Goal: Use online tool/utility: Utilize a website feature to perform a specific function

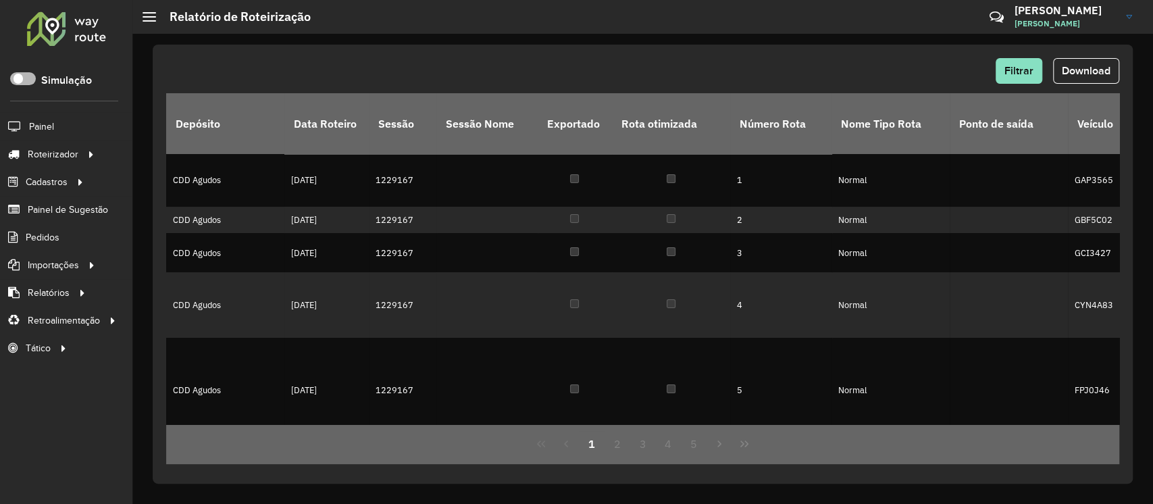
click at [22, 76] on span at bounding box center [23, 78] width 26 height 13
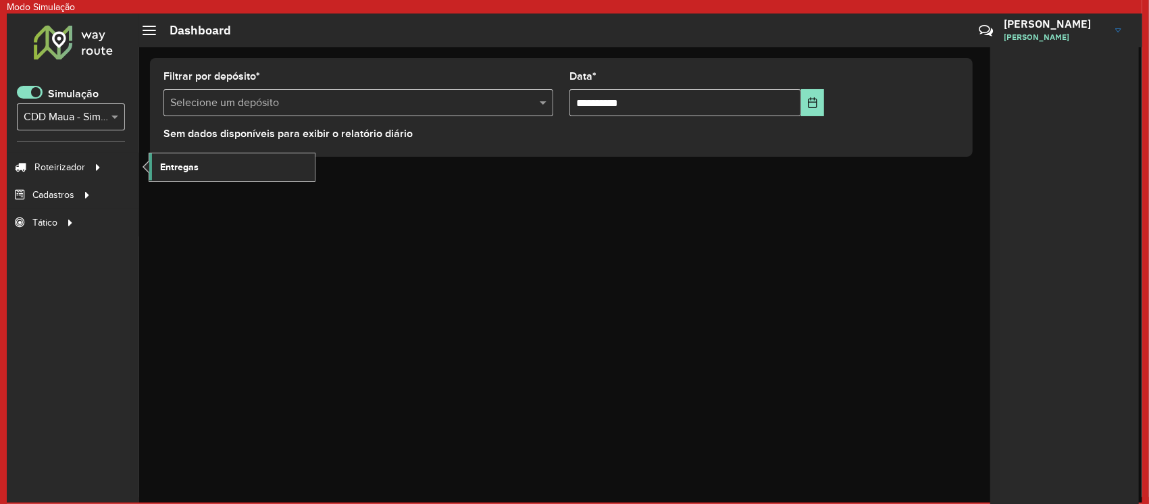
click at [202, 169] on link "Entregas" at bounding box center [231, 166] width 165 height 27
click at [81, 45] on div at bounding box center [73, 41] width 82 height 35
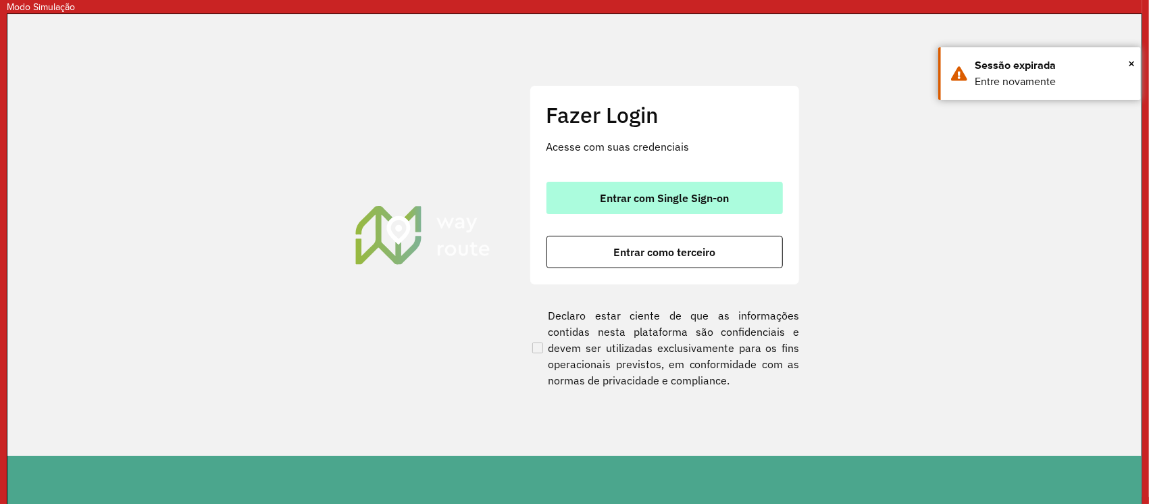
drag, startPoint x: 693, startPoint y: 198, endPoint x: 673, endPoint y: 204, distance: 20.5
click at [691, 198] on span "Entrar com Single Sign-on" at bounding box center [664, 197] width 129 height 11
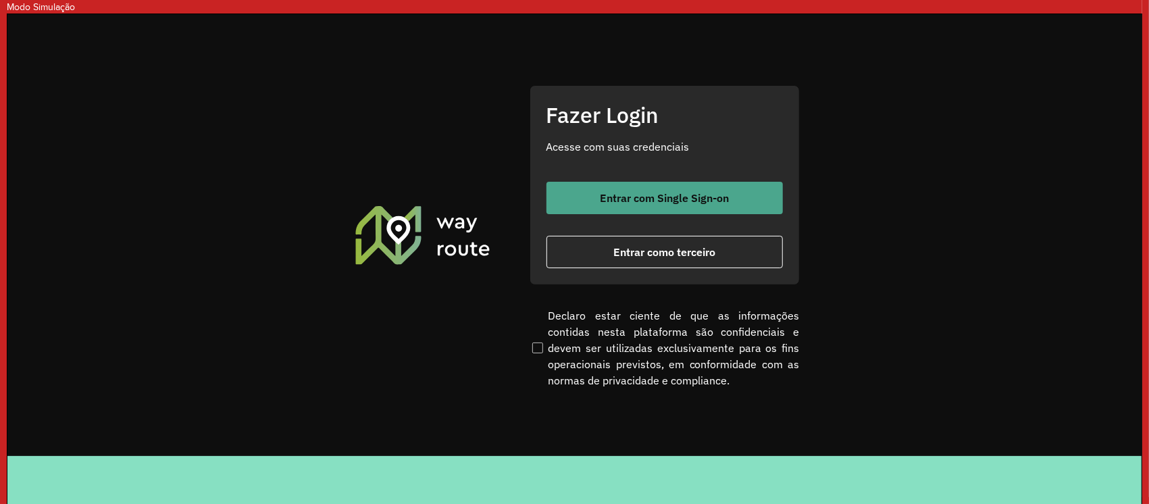
click at [620, 196] on span "Entrar com Single Sign-on" at bounding box center [664, 197] width 129 height 11
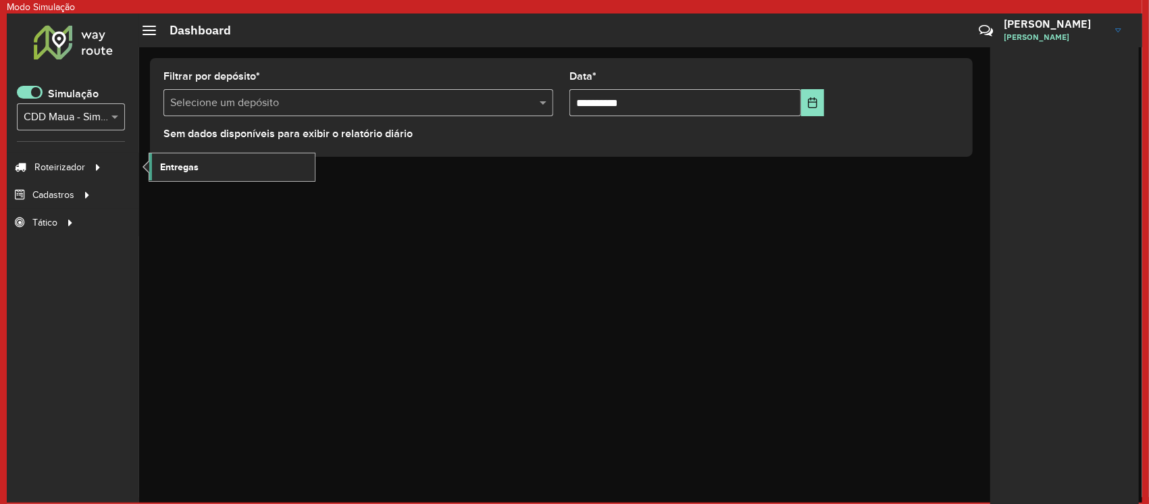
click at [189, 165] on span "Entregas" at bounding box center [179, 167] width 38 height 14
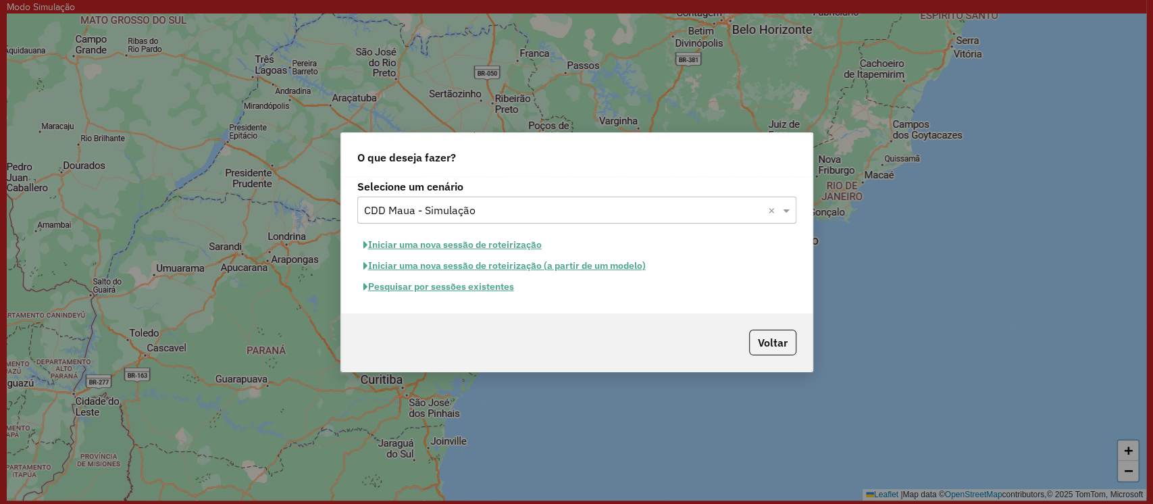
click at [454, 292] on button "Pesquisar por sessões existentes" at bounding box center [438, 286] width 163 height 21
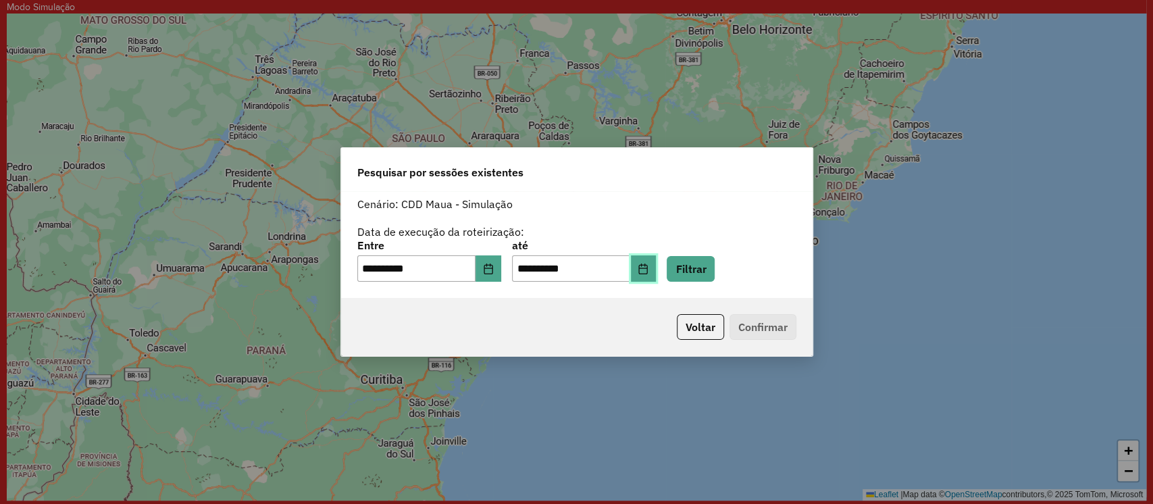
click at [648, 270] on icon "Choose Date" at bounding box center [642, 268] width 11 height 11
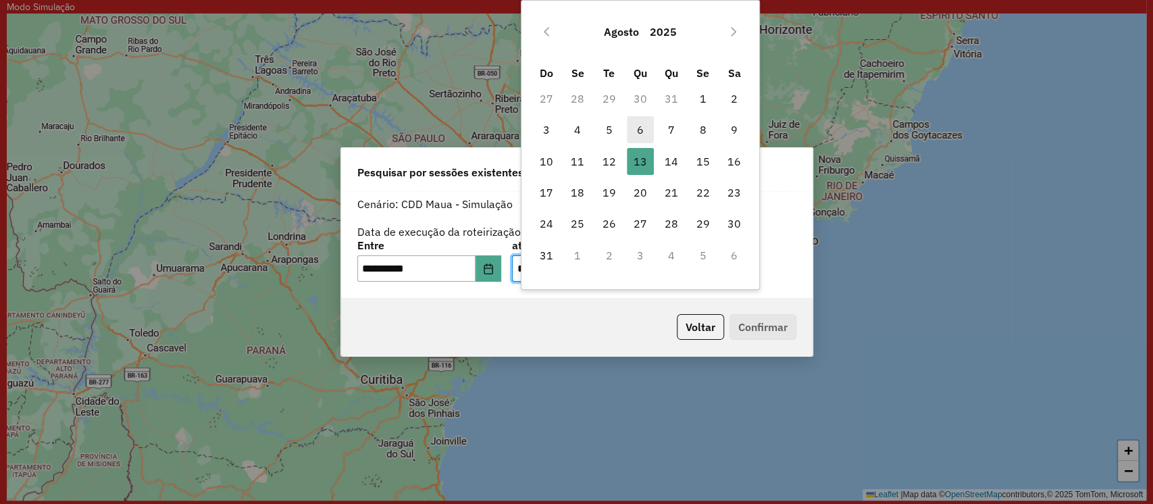
click at [638, 130] on span "6" at bounding box center [640, 129] width 27 height 27
type input "**********"
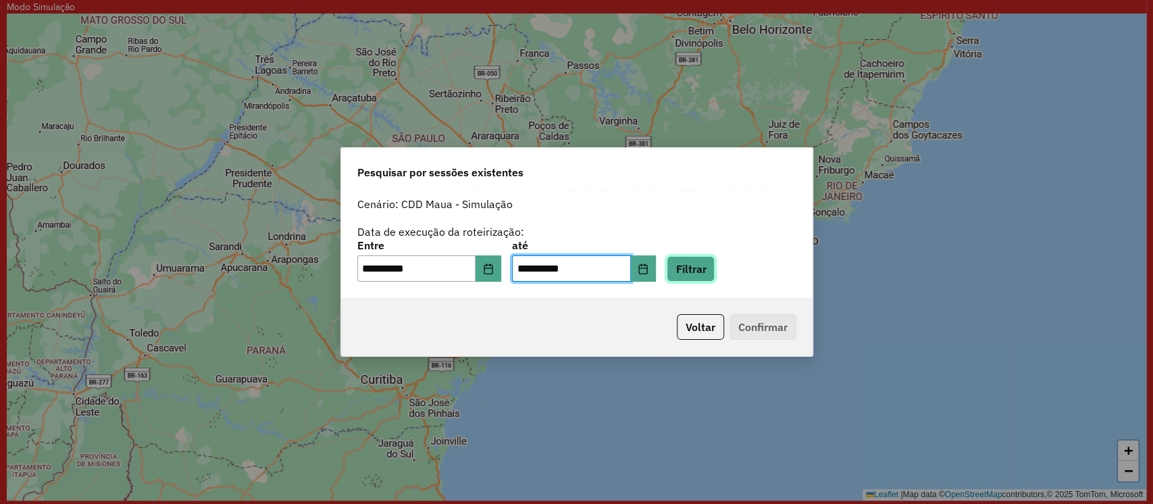
click at [714, 267] on button "Filtrar" at bounding box center [690, 269] width 48 height 26
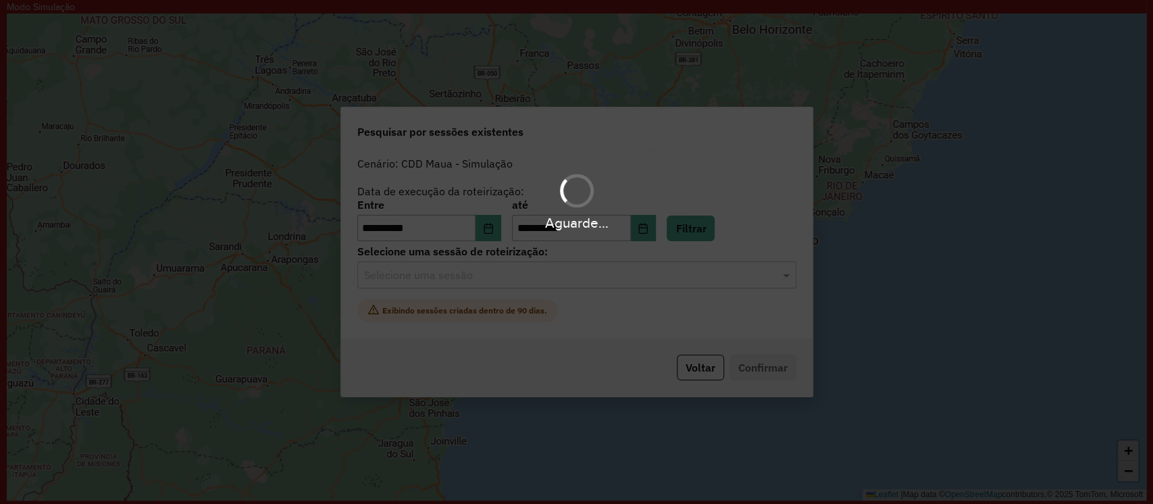
click at [535, 294] on div "Aguarde..." at bounding box center [576, 252] width 1153 height 504
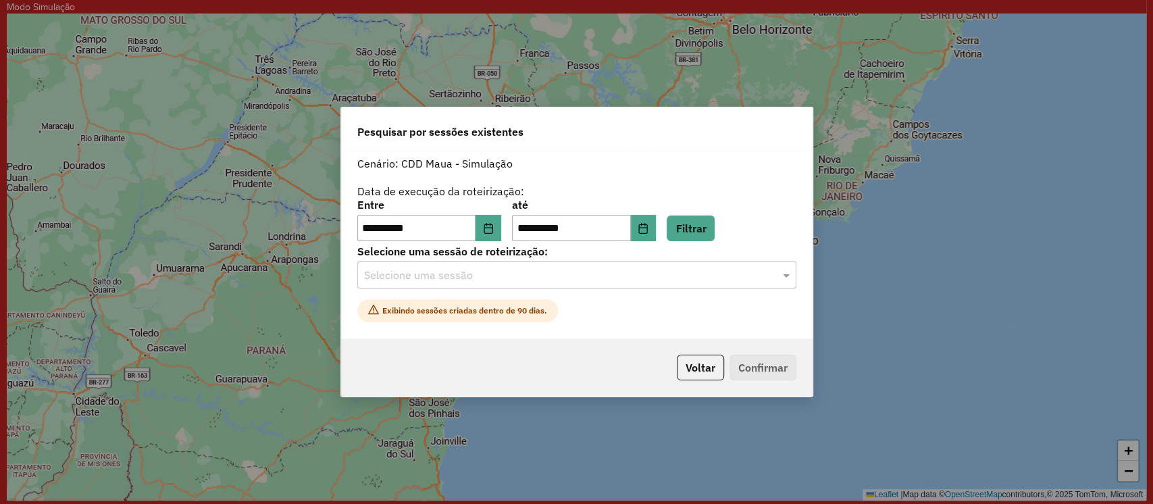
click at [587, 278] on input "text" at bounding box center [563, 275] width 398 height 16
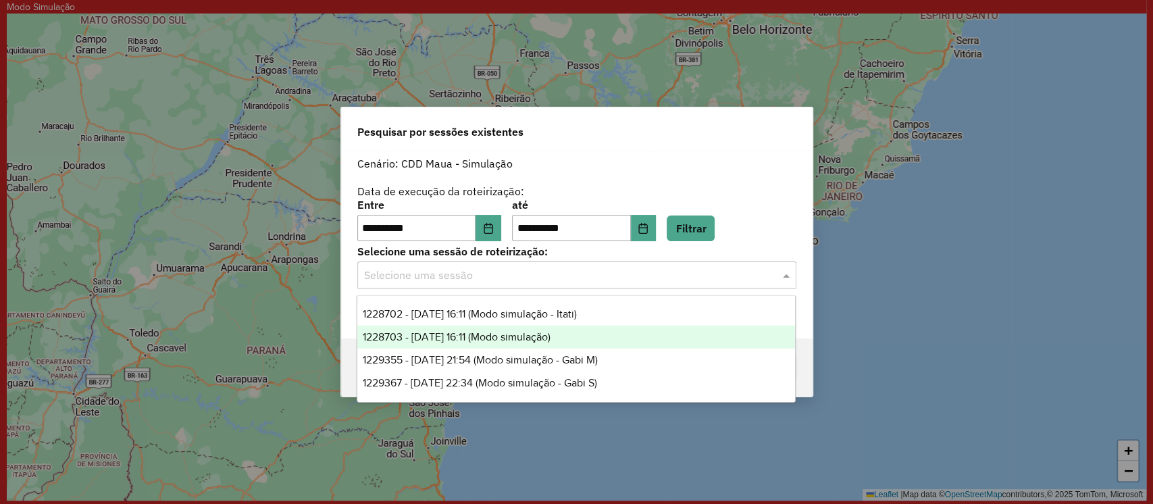
click at [549, 343] on div "1228703 - 06/08/2025 16:11 (Modo simulação)" at bounding box center [576, 336] width 438 height 23
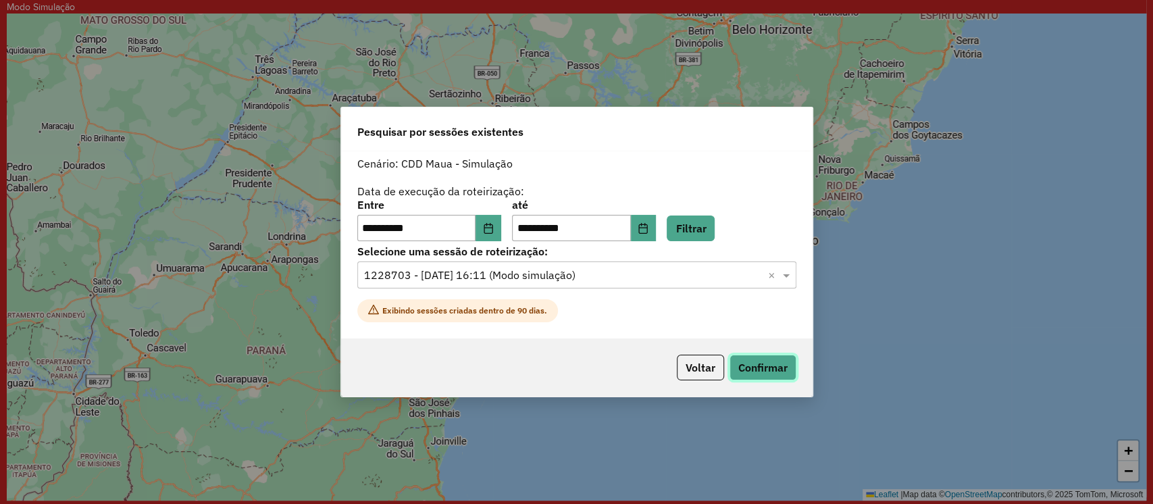
click at [787, 370] on button "Confirmar" at bounding box center [762, 368] width 67 height 26
click at [686, 369] on button "Voltar" at bounding box center [700, 368] width 47 height 26
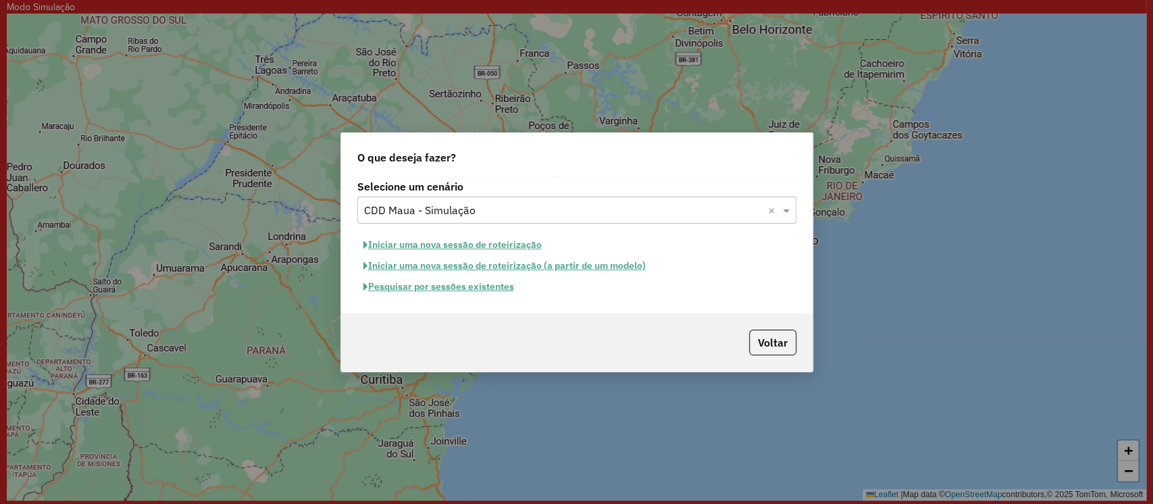
click at [421, 241] on button "Iniciar uma nova sessão de roteirização" at bounding box center [452, 244] width 190 height 21
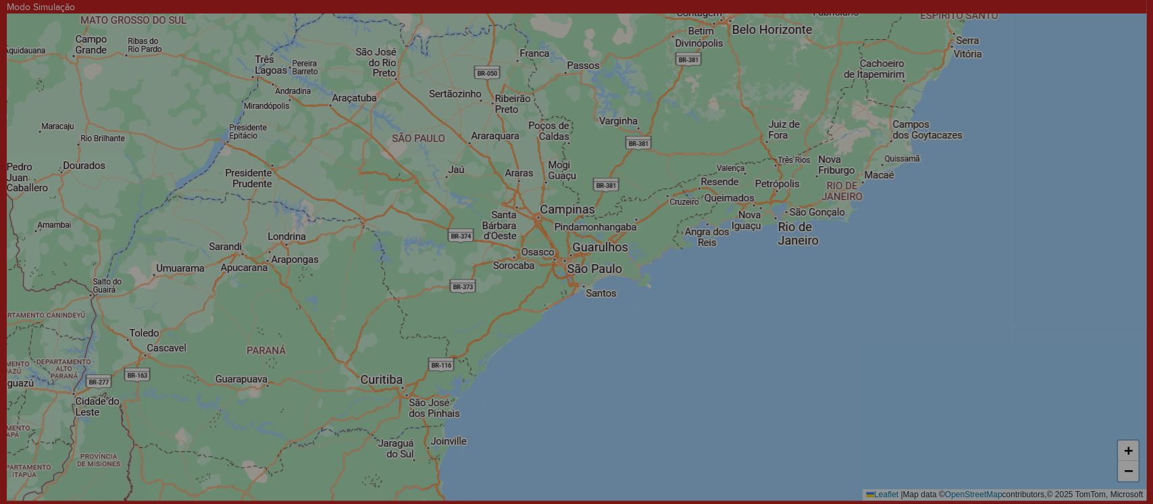
select select "*"
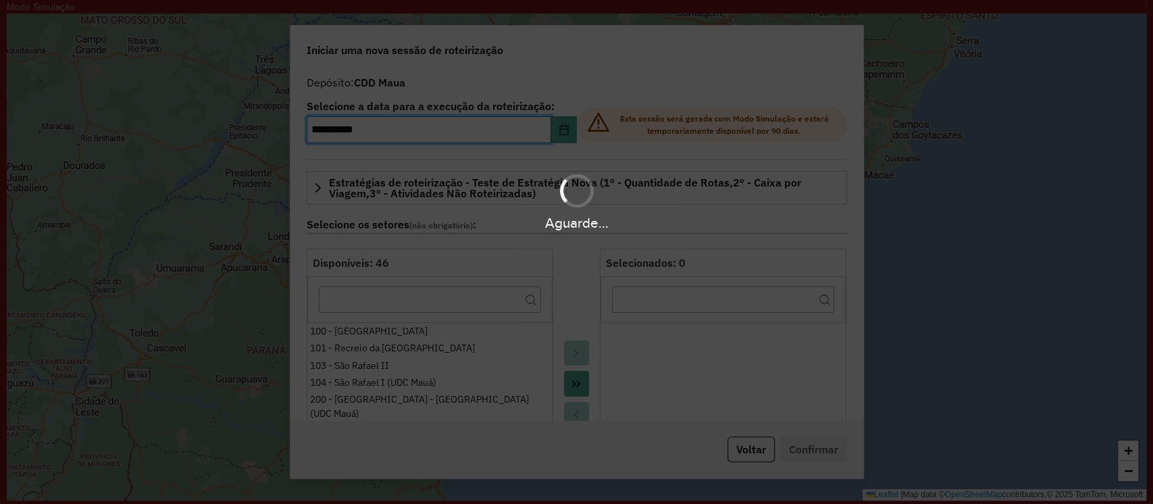
click at [560, 131] on div "Aguarde..." at bounding box center [576, 252] width 1153 height 504
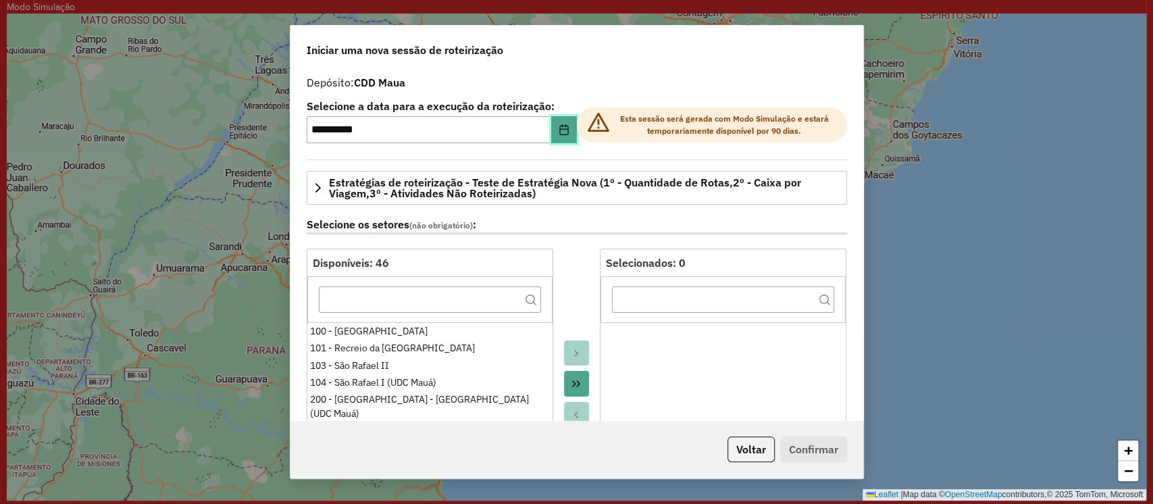
click at [560, 131] on icon "Choose Date" at bounding box center [563, 129] width 11 height 11
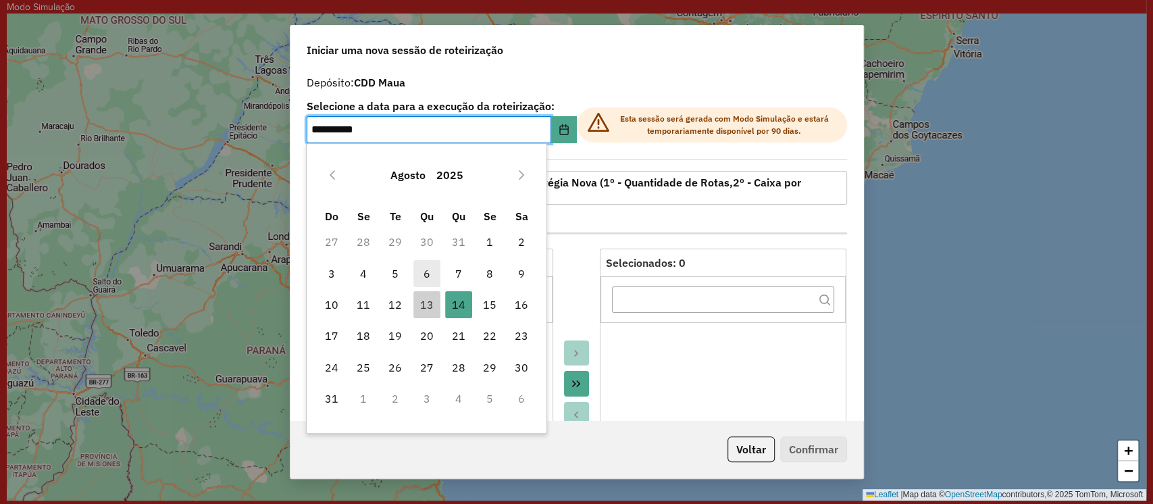
click at [426, 273] on span "6" at bounding box center [426, 273] width 27 height 27
type input "**********"
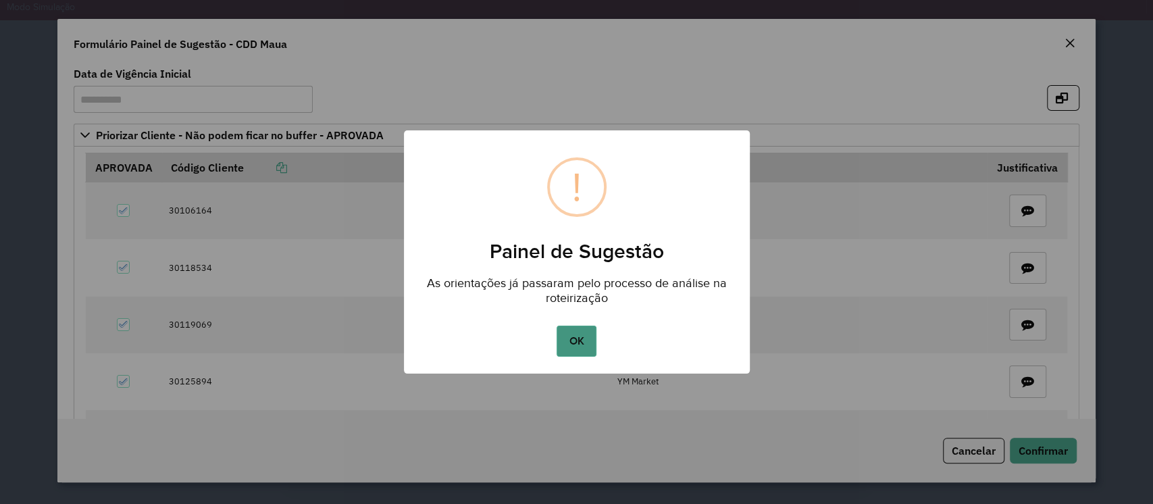
click at [571, 343] on button "OK" at bounding box center [576, 340] width 40 height 31
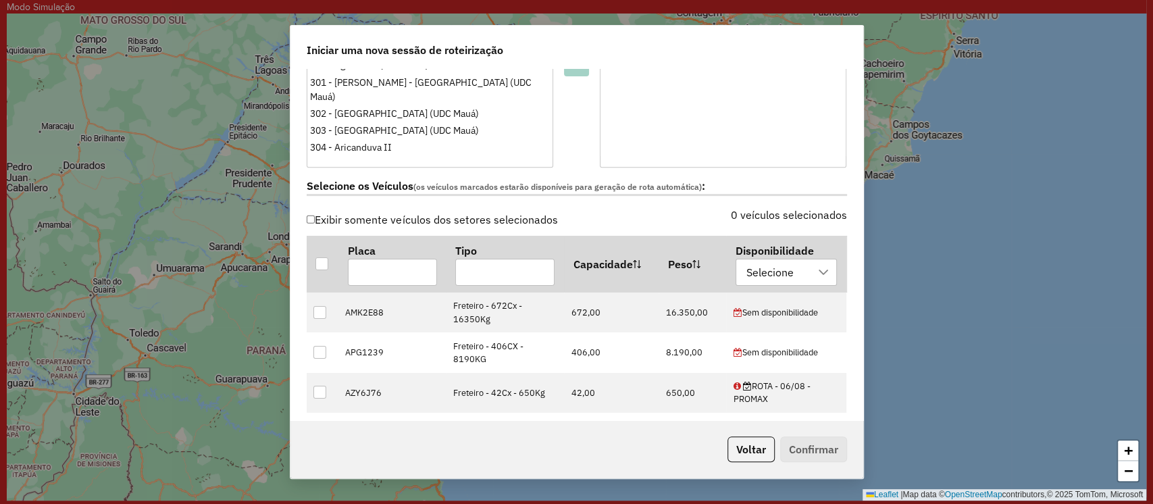
scroll to position [538, 0]
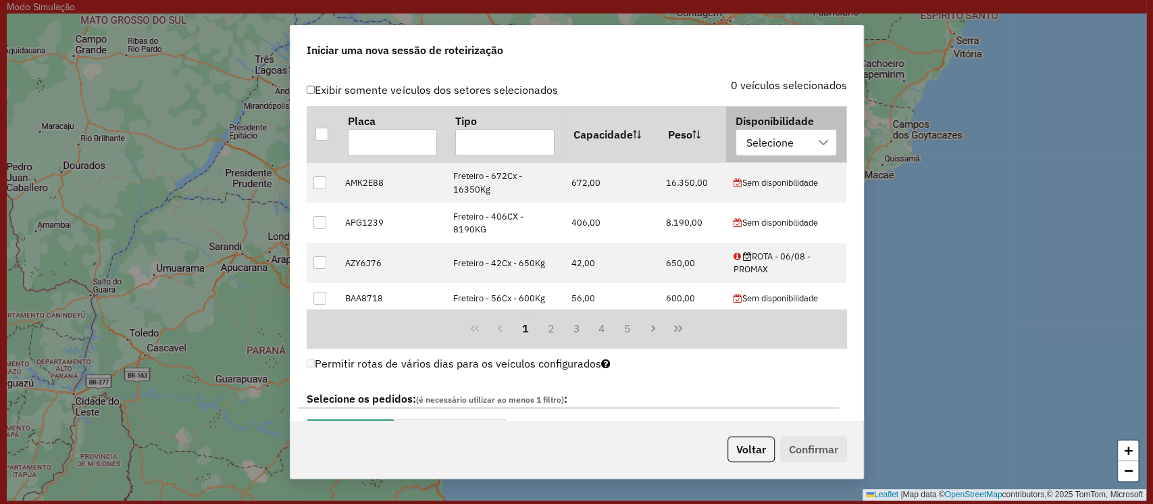
click at [818, 140] on icon at bounding box center [822, 142] width 9 height 5
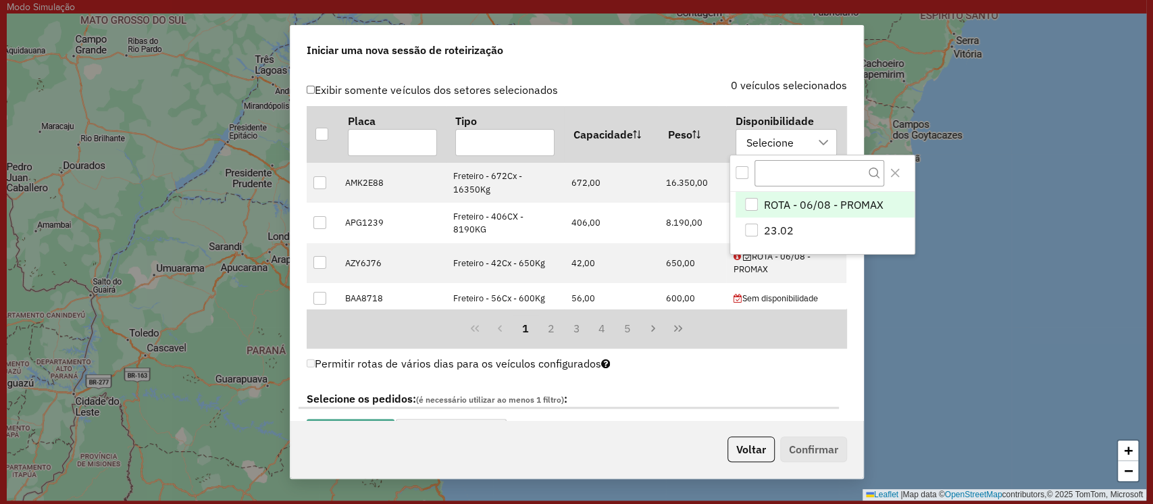
click at [776, 199] on span "ROTA - 06/08 - PROMAX" at bounding box center [824, 205] width 120 height 16
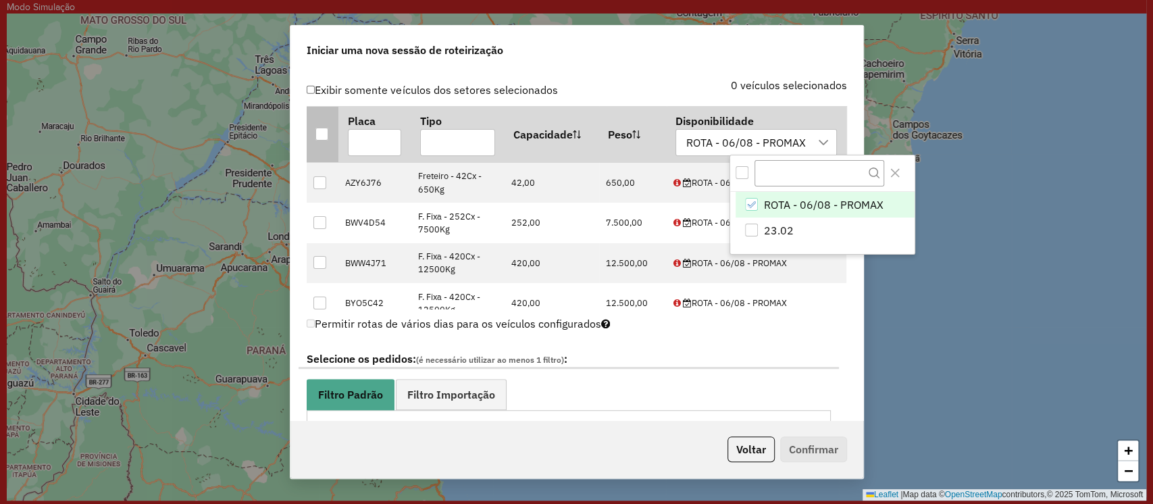
click at [319, 132] on div at bounding box center [321, 134] width 13 height 13
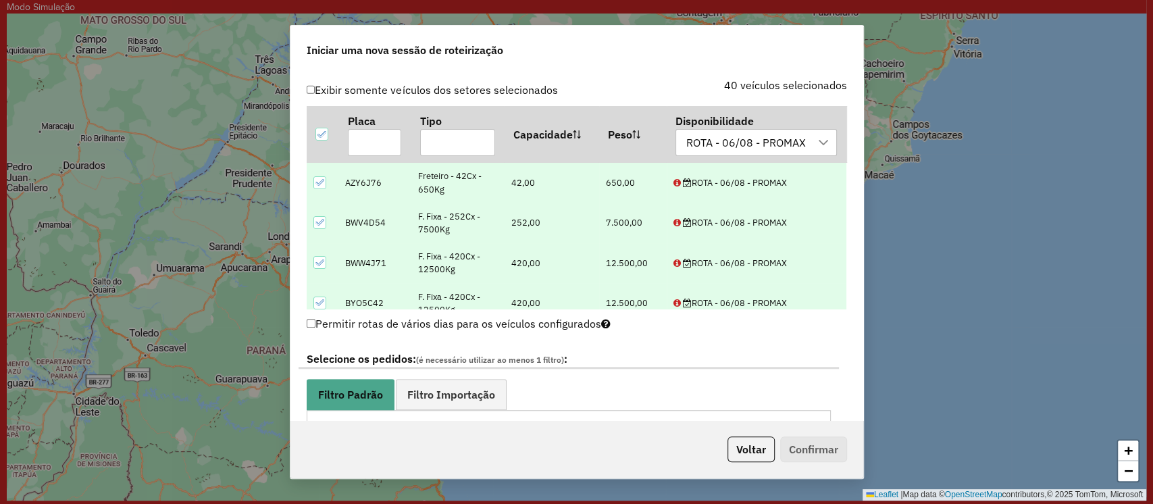
click at [641, 85] on div "40 veículos selecionados" at bounding box center [716, 93] width 278 height 26
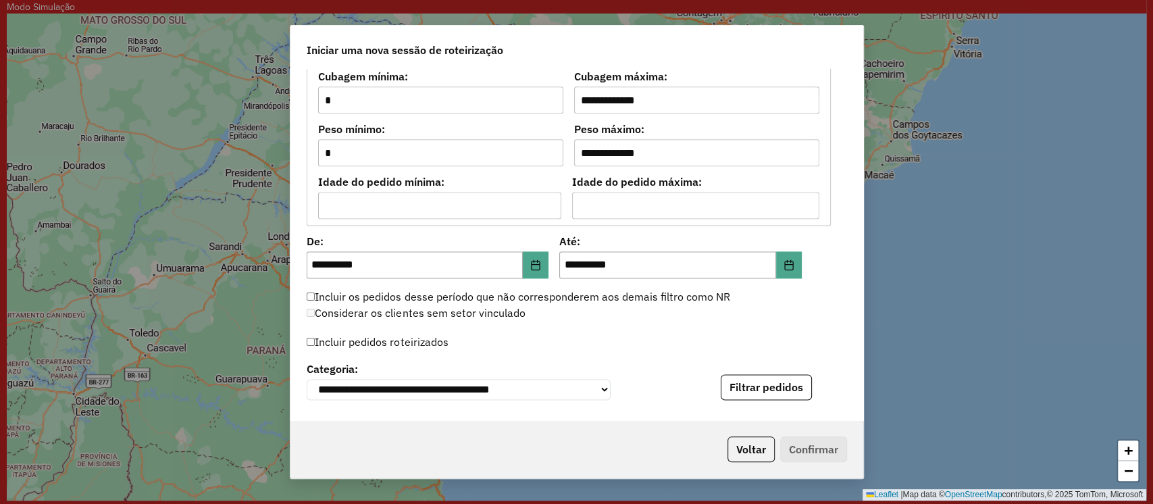
scroll to position [1224, 0]
click at [787, 255] on button "Choose Date" at bounding box center [789, 263] width 26 height 27
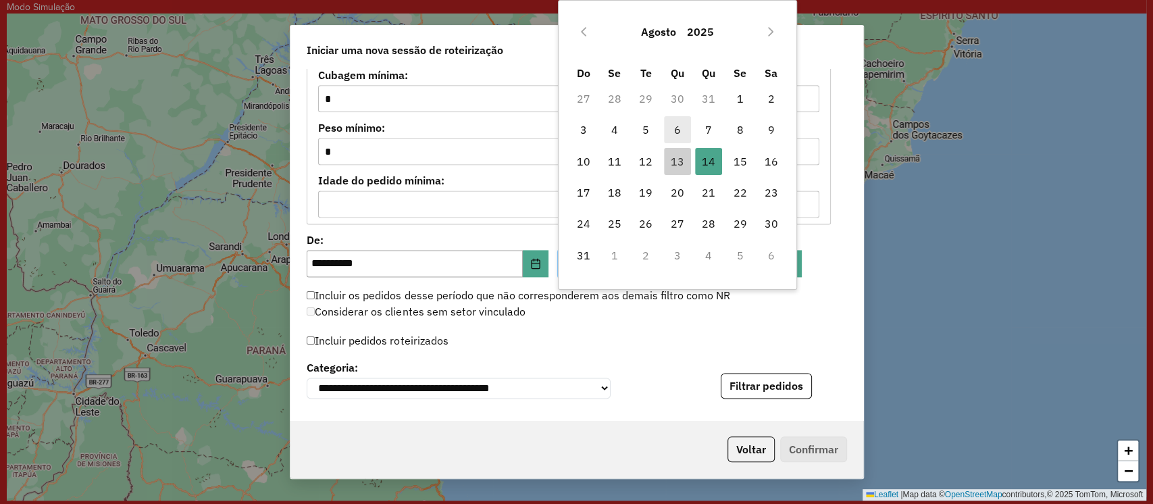
click at [679, 127] on span "6" at bounding box center [677, 129] width 27 height 27
type input "**********"
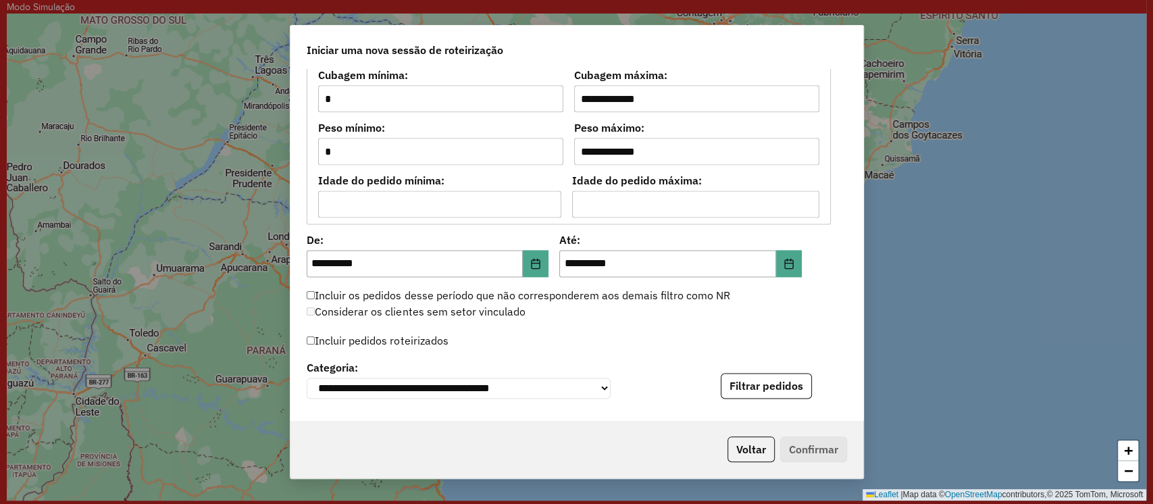
click at [574, 310] on div "Considerar os clientes sem setor vinculado" at bounding box center [568, 312] width 540 height 16
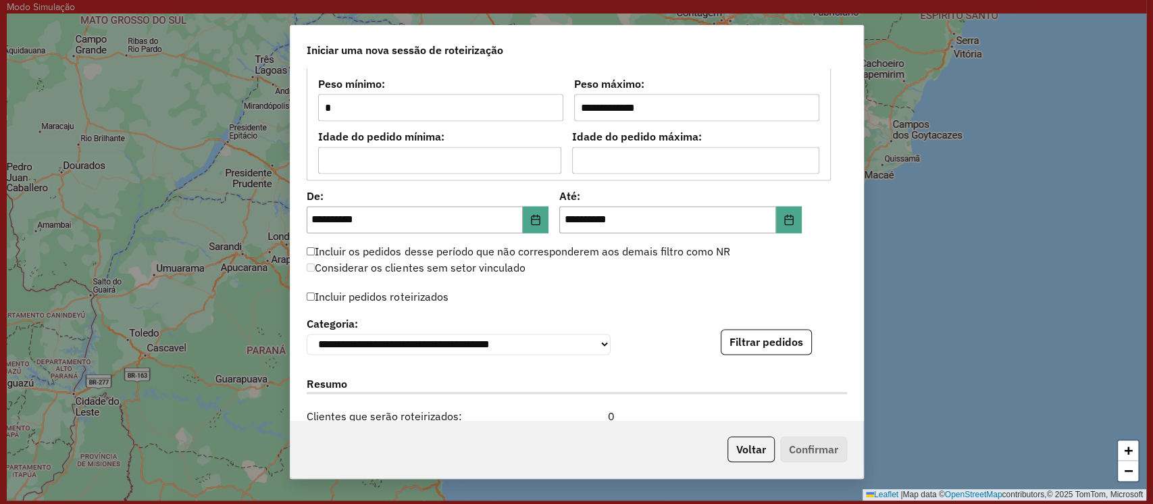
scroll to position [1269, 0]
click at [367, 298] on label "Incluir pedidos roteirizados" at bounding box center [378, 295] width 142 height 26
click at [770, 338] on button "Filtrar pedidos" at bounding box center [766, 341] width 91 height 26
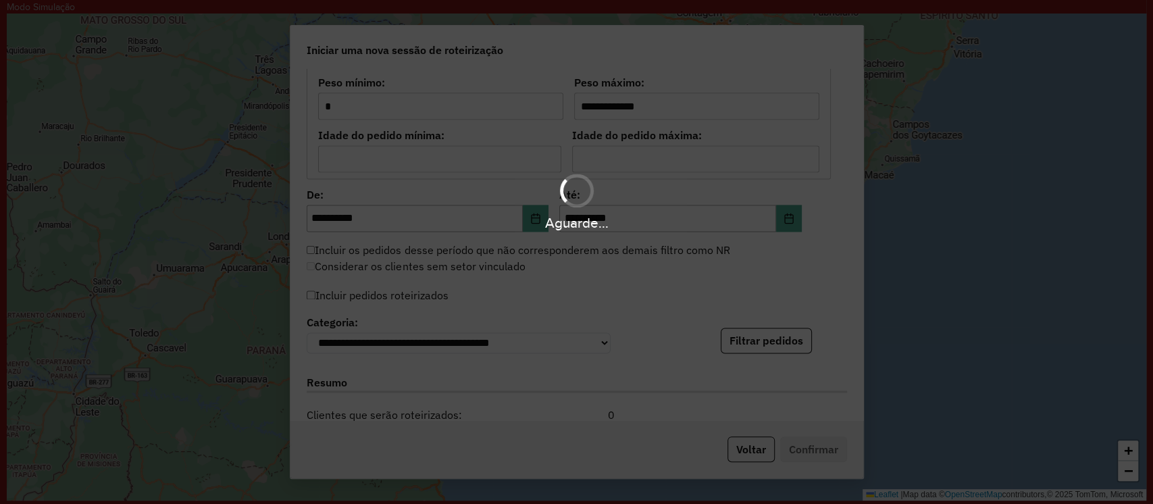
click at [854, 294] on div "Aguarde..." at bounding box center [576, 252] width 1153 height 504
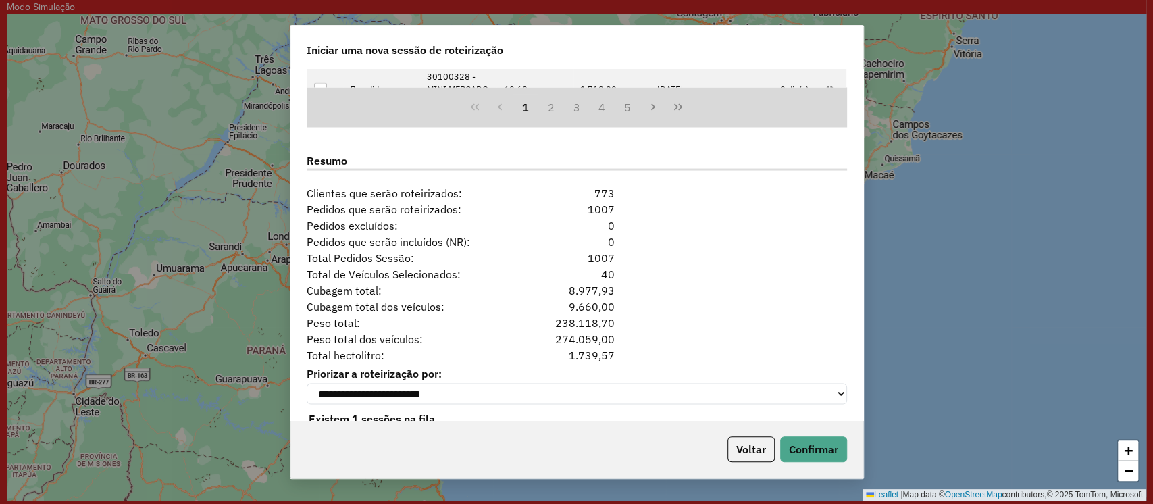
scroll to position [1804, 0]
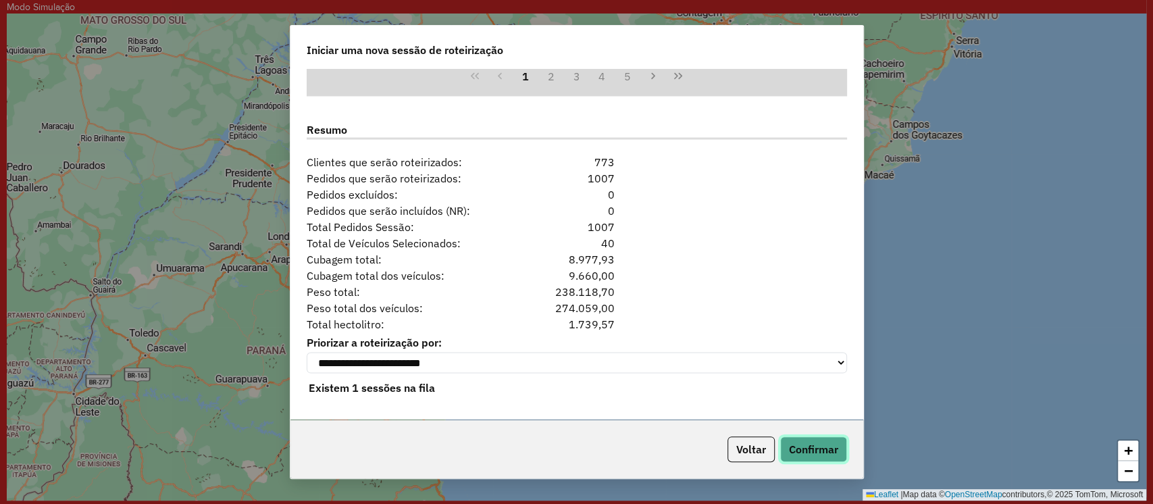
click at [810, 446] on button "Confirmar" at bounding box center [813, 449] width 67 height 26
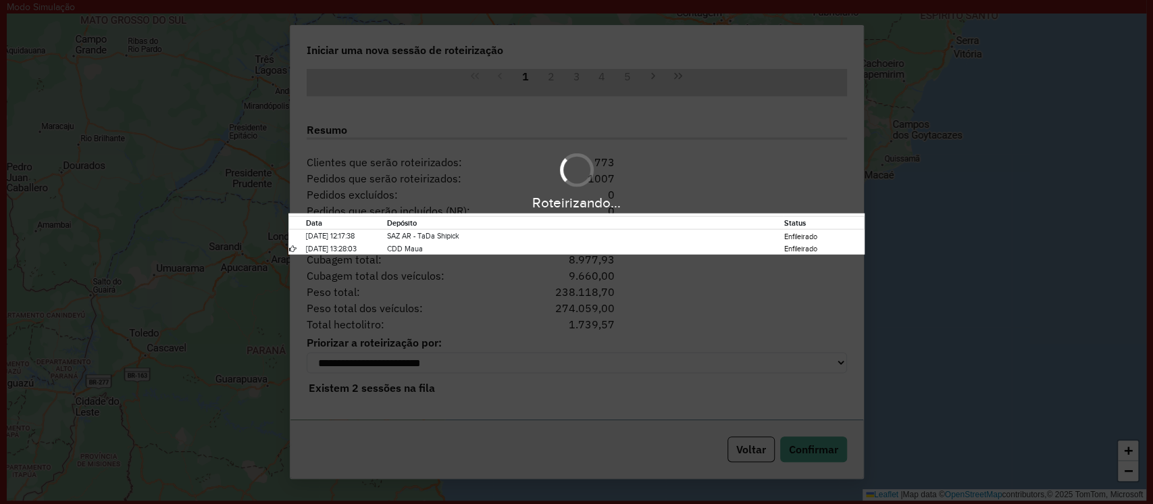
click at [738, 138] on div "Roteirizando... Data Depósito Status 13/08/2025 12:17:38 SAZ AR - TaDa Shipick …" at bounding box center [576, 252] width 1153 height 504
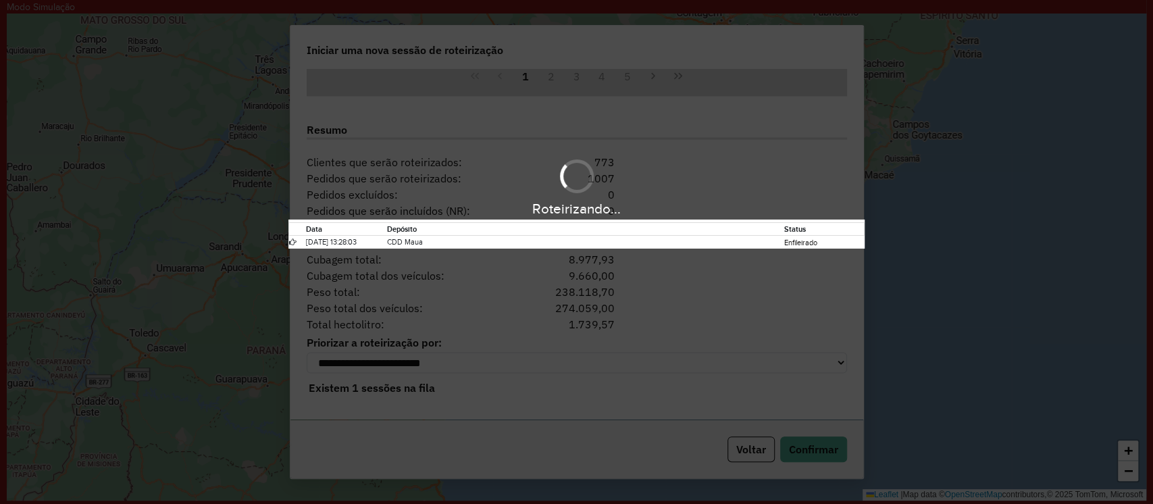
click at [583, 303] on div "Roteirizando... Data Depósito Status 13/08/2025 13:28:03 CDD Maua Enfileirado" at bounding box center [576, 252] width 1153 height 504
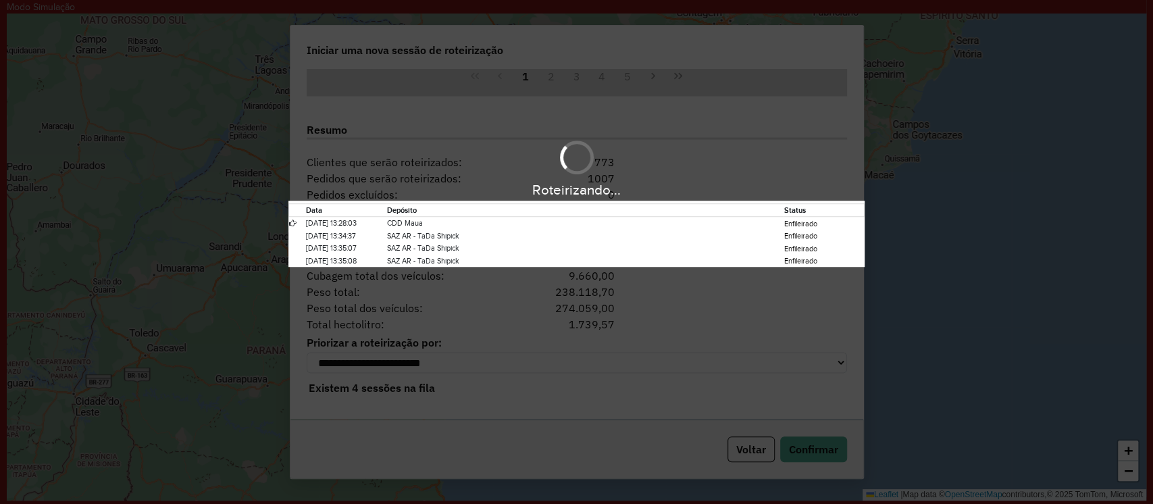
click at [602, 154] on div "Roteirizando... Data Depósito Status 13/08/2025 13:28:03 CDD Maua Enfileirado 1…" at bounding box center [576, 201] width 1153 height 131
click at [498, 195] on div "Roteirizando..." at bounding box center [576, 190] width 1153 height 21
click at [601, 104] on div "Roteirizando... Data Depósito Status 13/08/2025 13:28:03 CDD Maua Enfileirado 1…" at bounding box center [576, 252] width 1153 height 504
click at [1041, 273] on div "Roteirizando... Data Depósito Status 13/08/2025 13:28:03 CDD Maua Enfileirado 1…" at bounding box center [576, 252] width 1153 height 504
click at [474, 277] on div "Roteirizando... Data Depósito Status 13/08/2025 13:28:03 CDD Maua Enfileirado 1…" at bounding box center [576, 252] width 1153 height 504
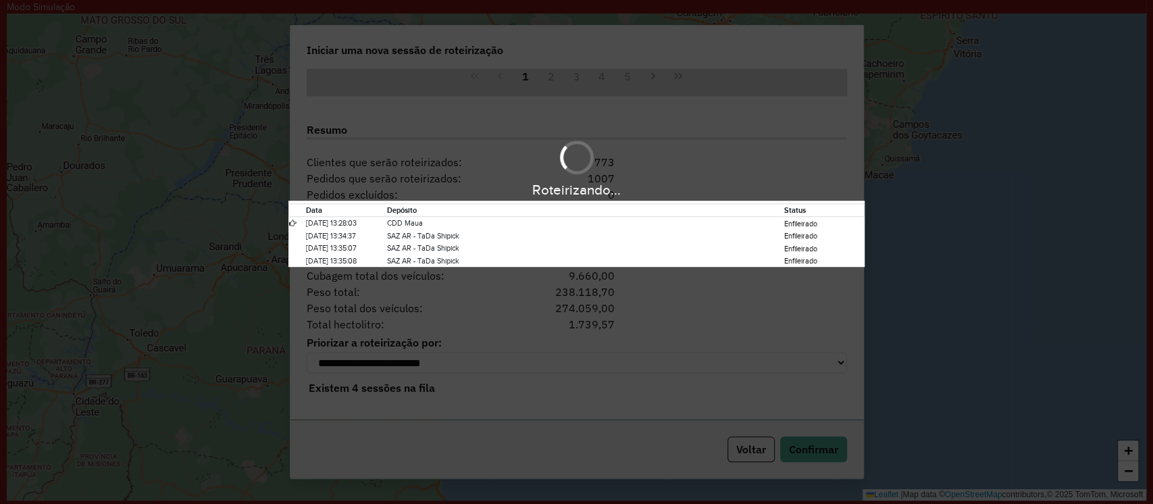
click at [677, 159] on div "Roteirizando... Data Depósito Status 13/08/2025 13:28:03 CDD Maua Enfileirado 1…" at bounding box center [576, 201] width 1153 height 131
